Goal: Task Accomplishment & Management: Complete application form

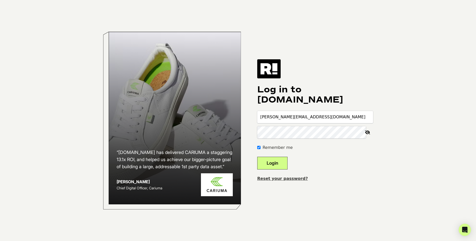
type input "[PERSON_NAME][EMAIL_ADDRESS][DOMAIN_NAME]"
click at [367, 128] on icon at bounding box center [367, 132] width 11 height 12
click at [279, 162] on button "Login" at bounding box center [272, 163] width 30 height 13
type input "glen.giacobbi2022@outlook.com"
click at [257, 157] on button "Login" at bounding box center [272, 163] width 30 height 13
